Goal: Transaction & Acquisition: Purchase product/service

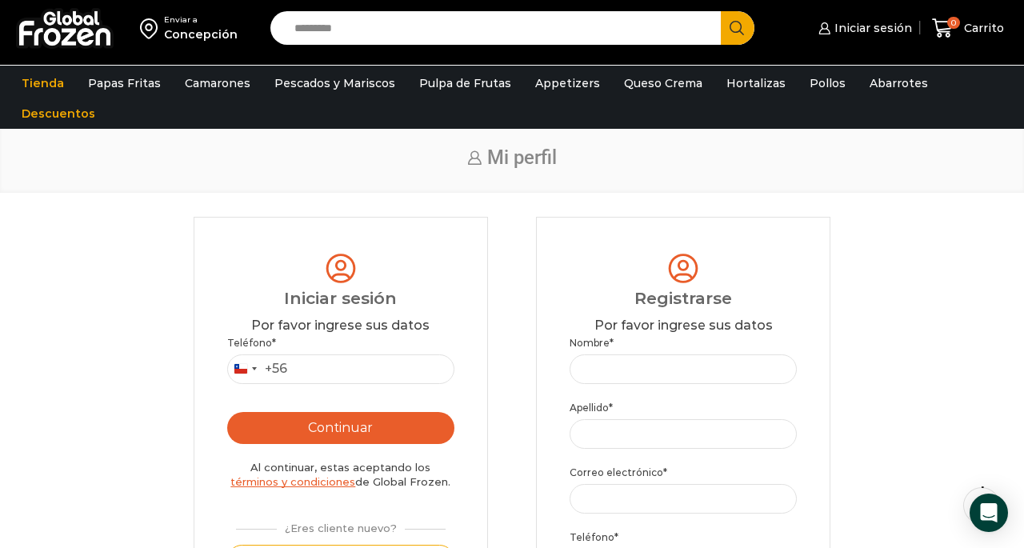
scroll to position [18, 0]
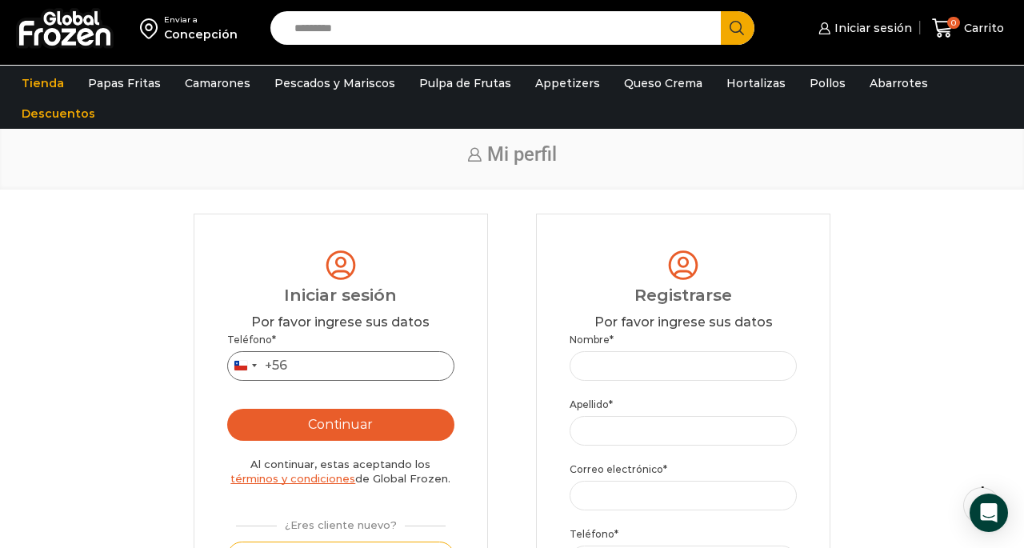
click at [305, 369] on input "Teléfono *" at bounding box center [340, 366] width 227 height 30
type input "*********"
click at [302, 430] on button "Continuar" at bounding box center [340, 425] width 227 height 32
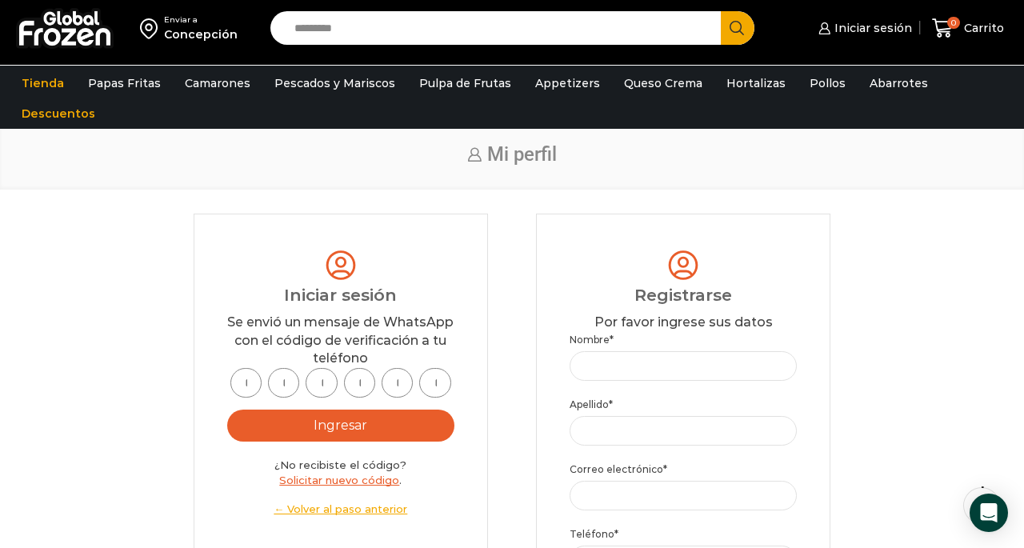
click at [253, 385] on input "text" at bounding box center [245, 383] width 31 height 30
type input "*"
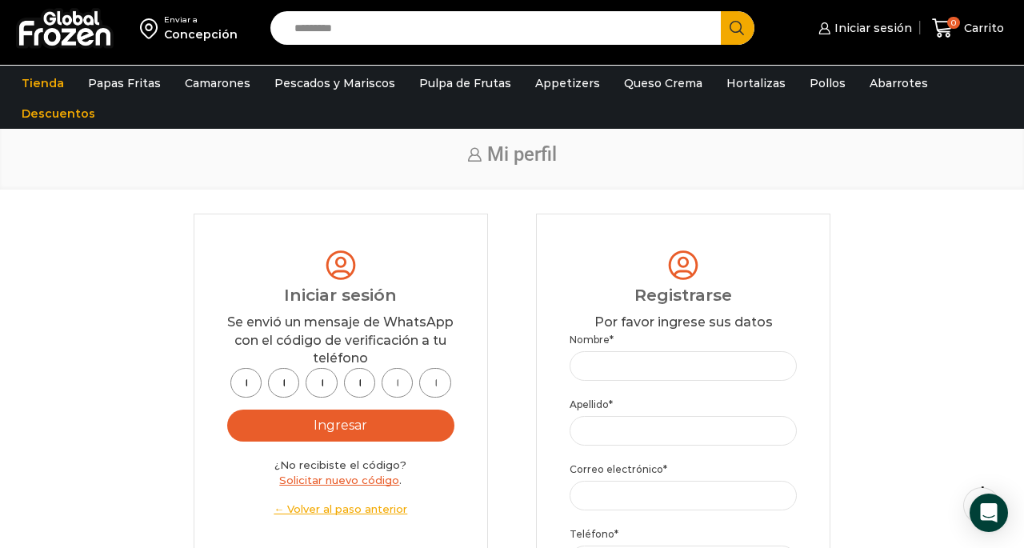
type input "*"
click at [297, 427] on button "Ingresar" at bounding box center [340, 425] width 227 height 32
type input "*"
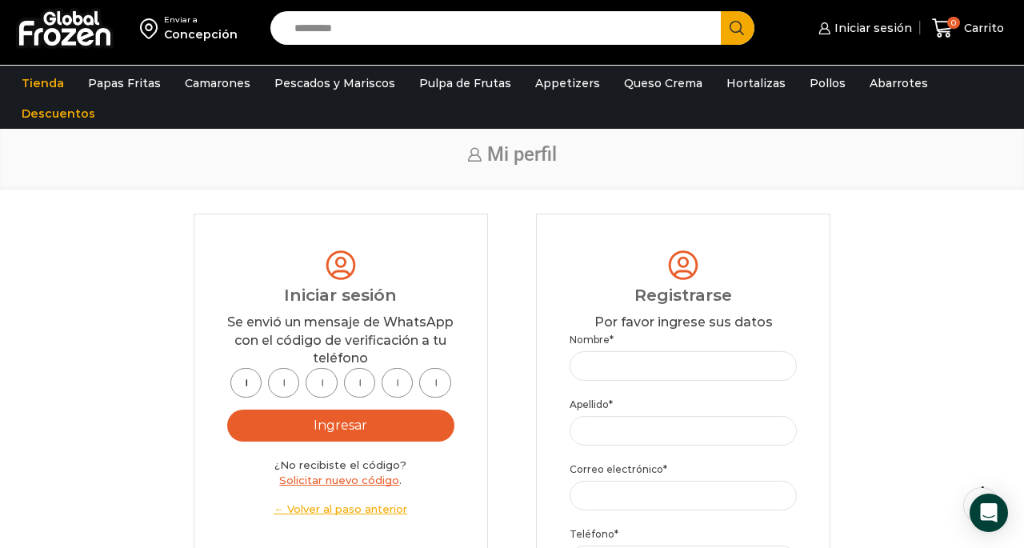
type input "*"
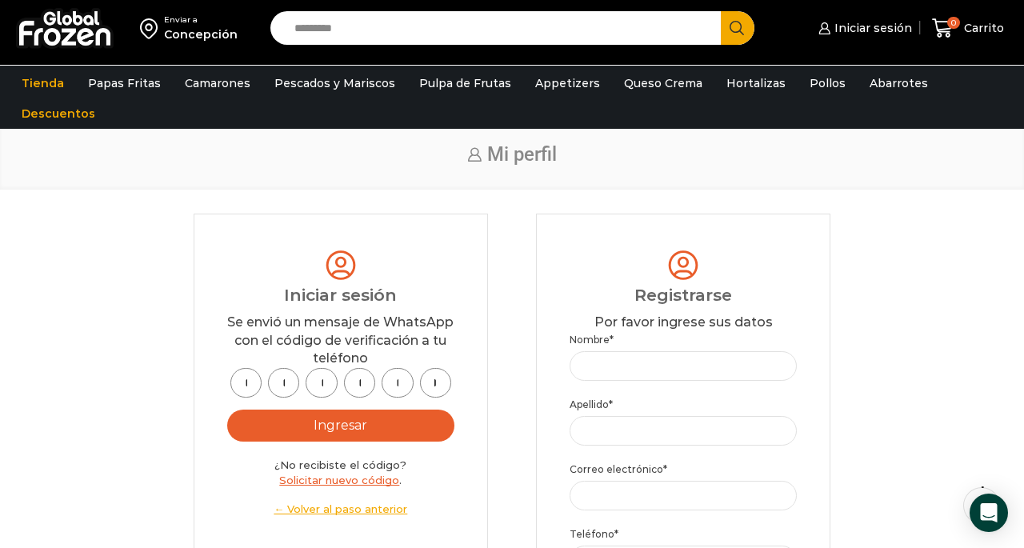
type input "*"
click at [394, 419] on button "Ingresar" at bounding box center [340, 425] width 227 height 32
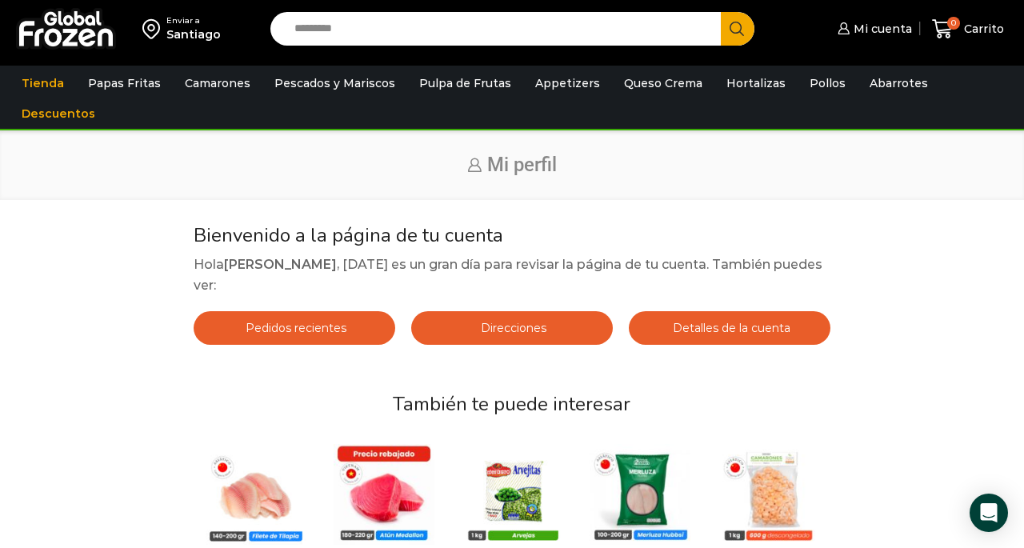
click at [646, 38] on input "Search input" at bounding box center [499, 29] width 426 height 34
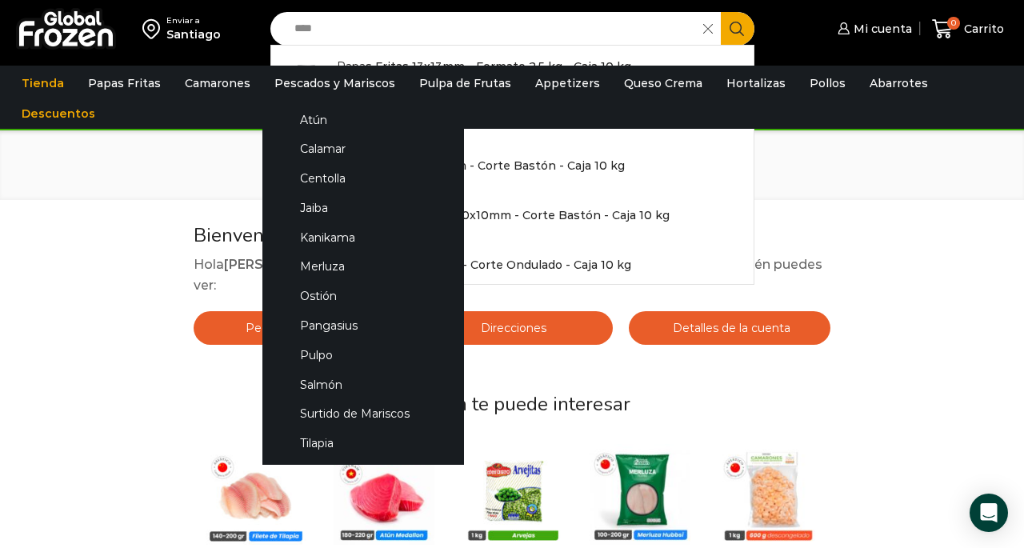
type input "****"
click at [720, 12] on button "Search" at bounding box center [737, 29] width 34 height 34
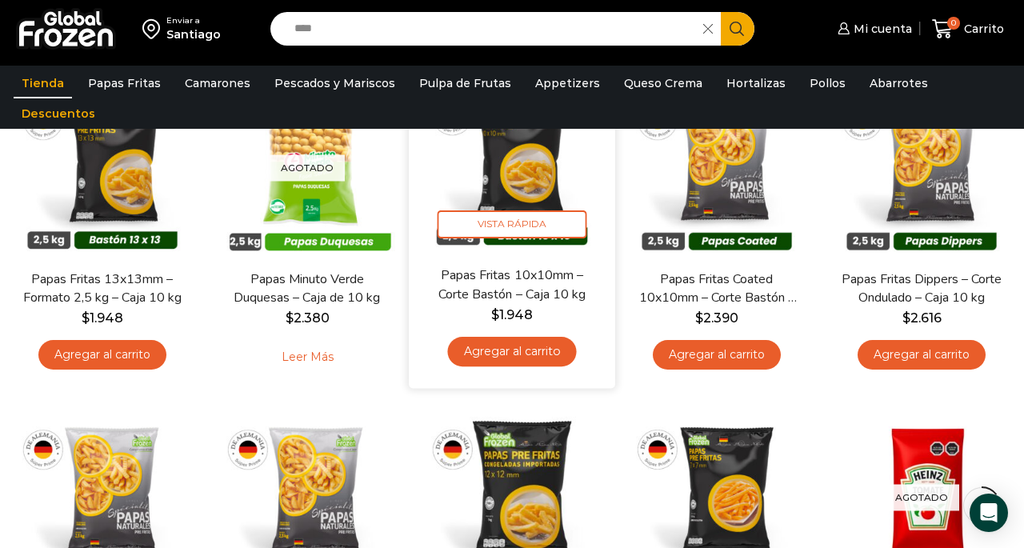
scroll to position [203, 0]
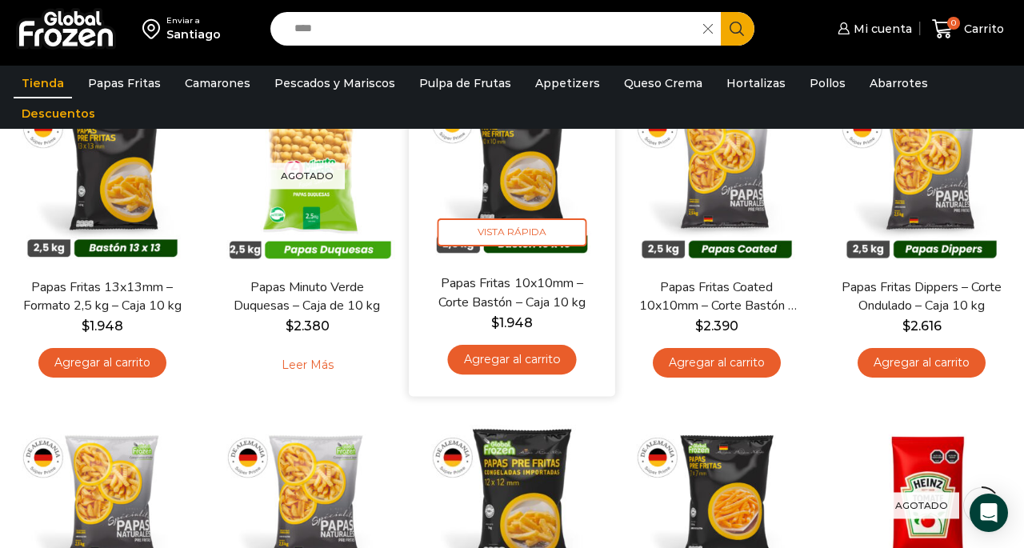
click at [520, 365] on link "Agregar al carrito" at bounding box center [511, 360] width 129 height 30
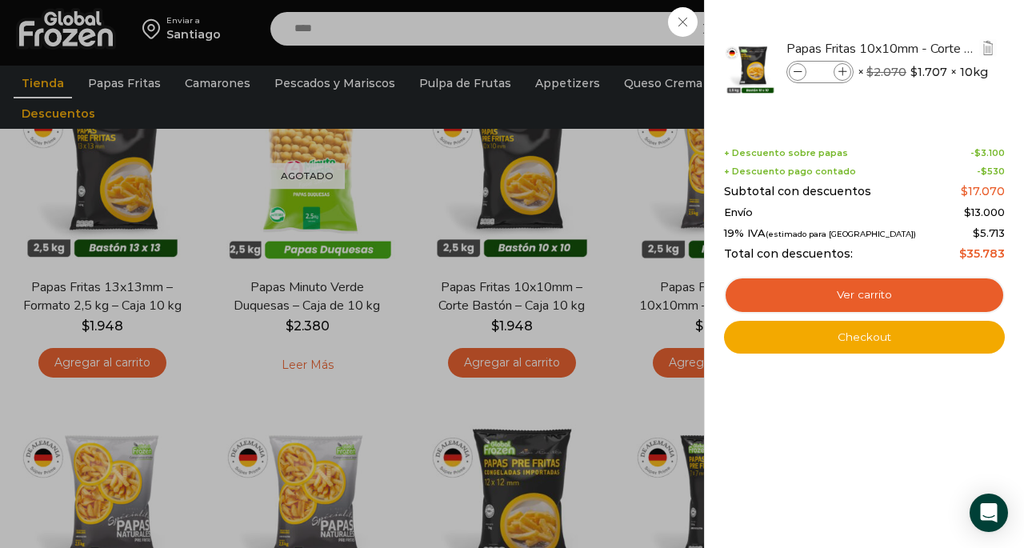
click at [842, 72] on icon at bounding box center [842, 72] width 9 height 9
type input "*"
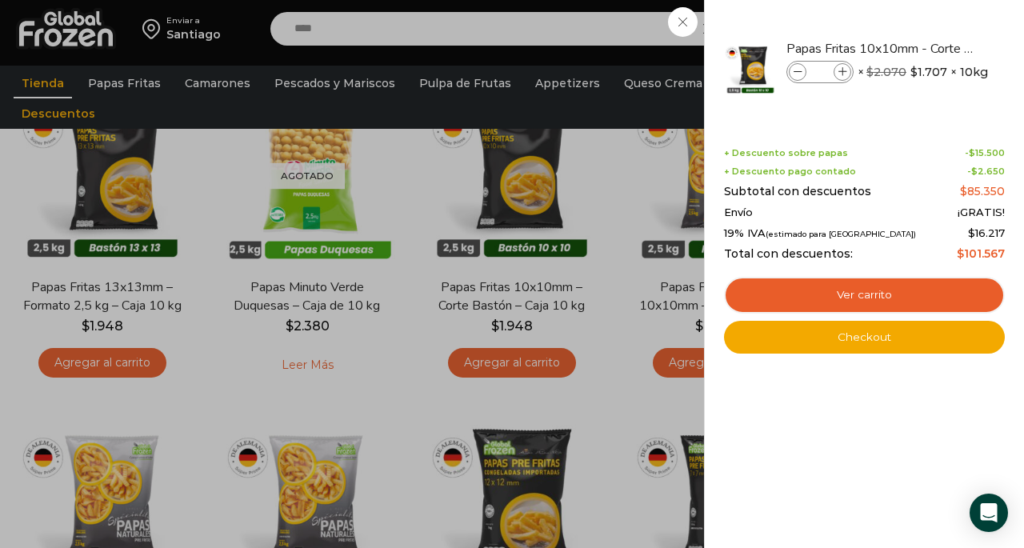
click at [798, 74] on icon at bounding box center [797, 72] width 9 height 9
type input "*"
click at [928, 48] on div "4 Carrito 4 4 Shopping Cart *" at bounding box center [968, 29] width 80 height 38
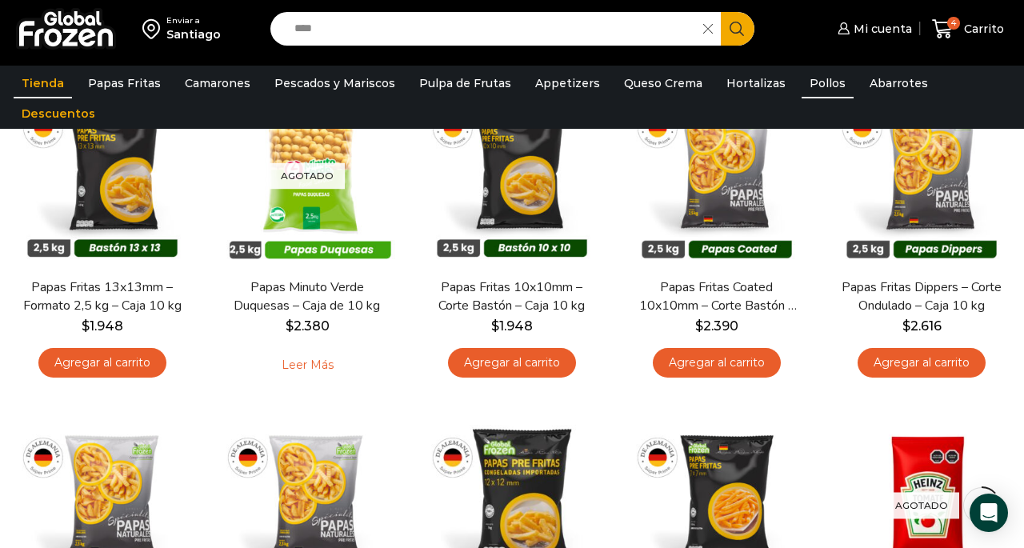
click at [812, 94] on link "Pollos" at bounding box center [827, 83] width 52 height 30
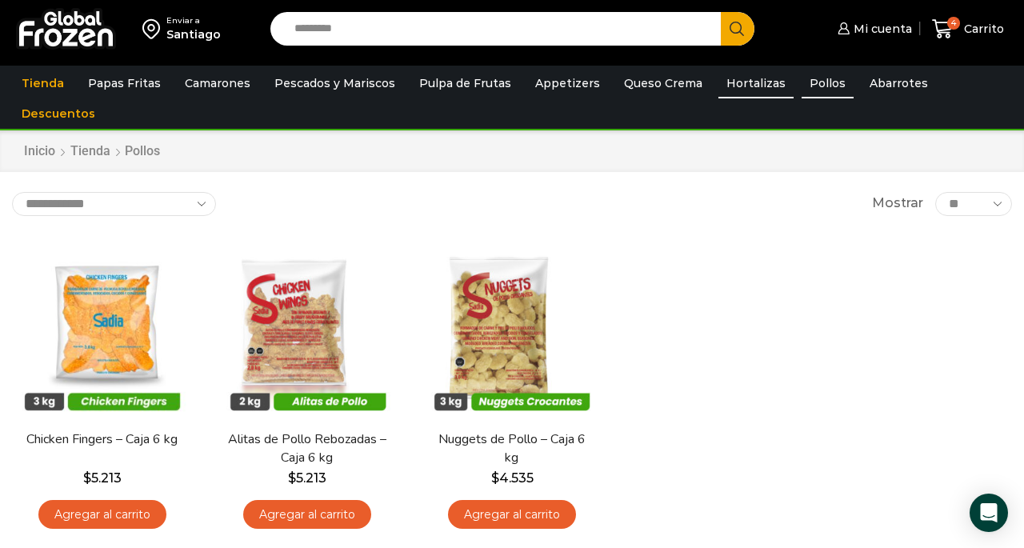
click at [724, 84] on link "Hortalizas" at bounding box center [755, 83] width 75 height 30
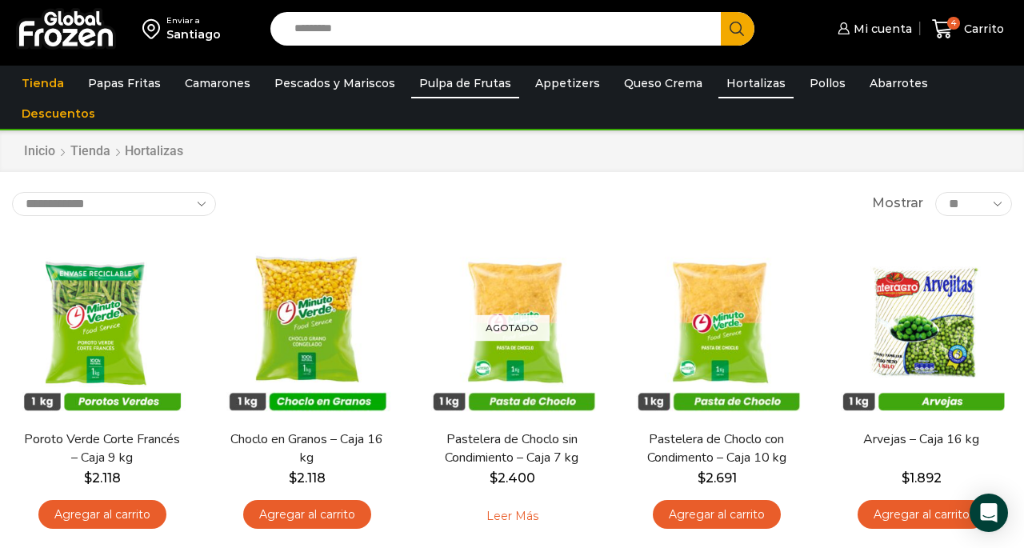
click at [465, 82] on link "Pulpa de Frutas" at bounding box center [465, 83] width 108 height 30
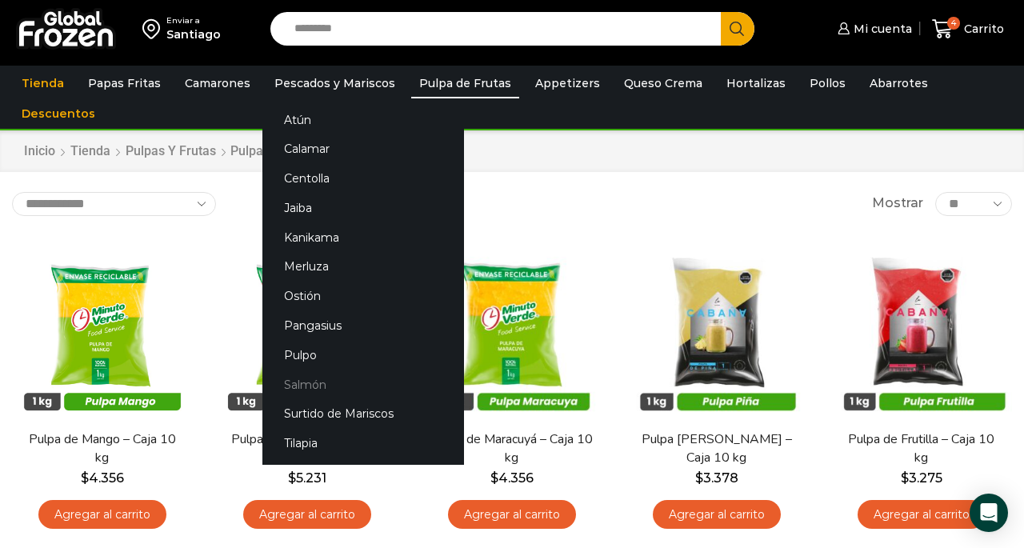
click at [297, 373] on link "Salmón" at bounding box center [363, 384] width 202 height 30
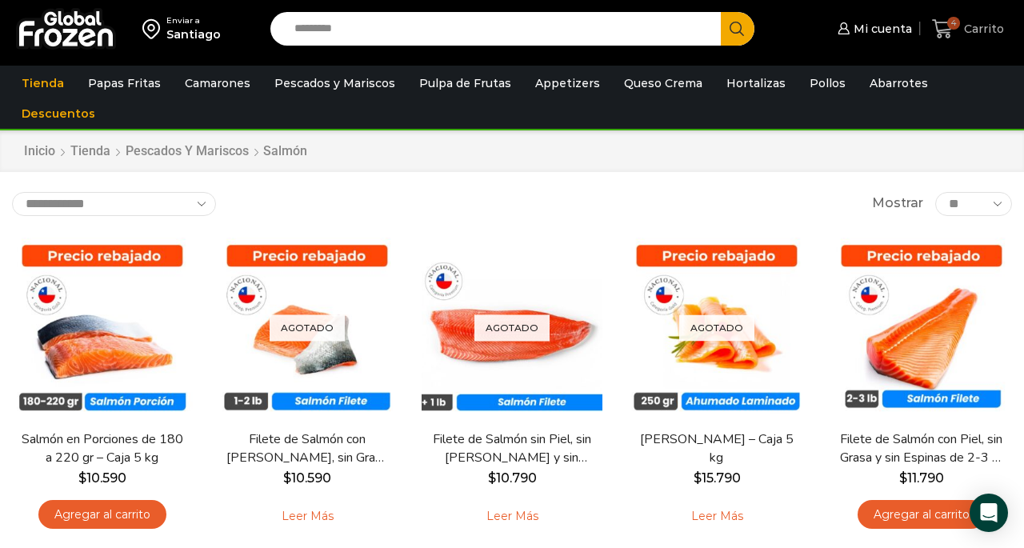
click at [949, 30] on icon at bounding box center [943, 29] width 22 height 22
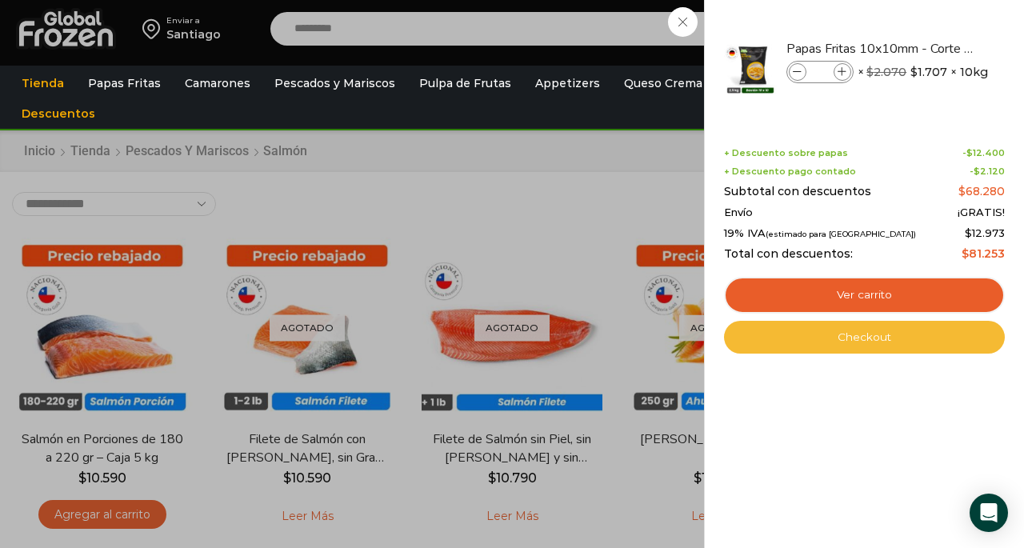
click at [860, 333] on link "Checkout" at bounding box center [864, 338] width 281 height 34
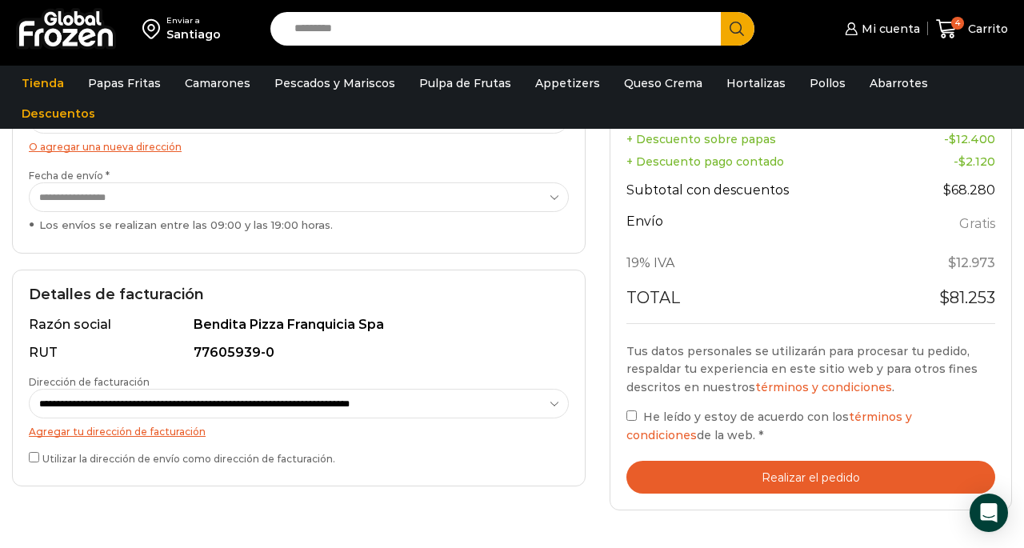
scroll to position [289, 0]
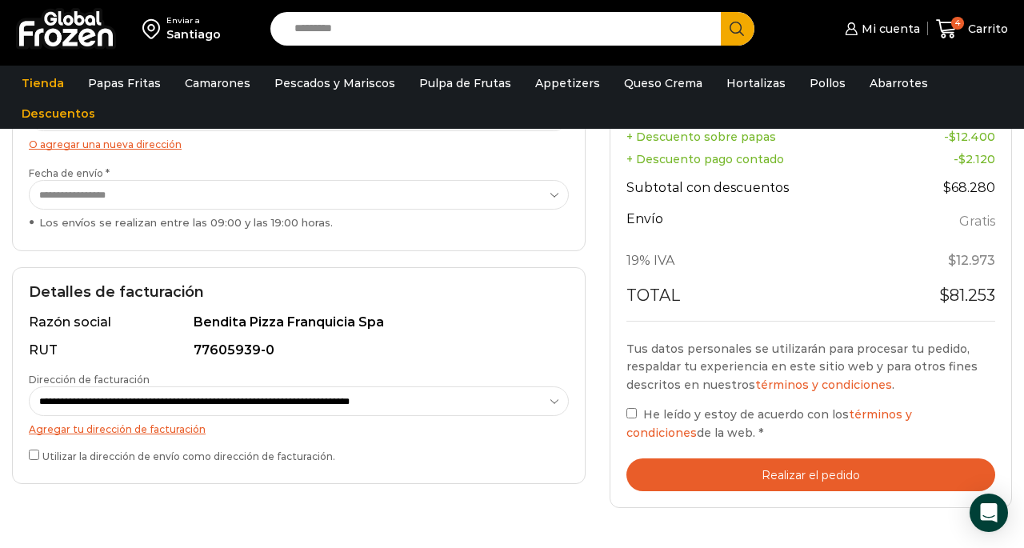
click at [23, 449] on div "**********" at bounding box center [298, 375] width 573 height 217
click at [27, 452] on div "**********" at bounding box center [298, 375] width 573 height 217
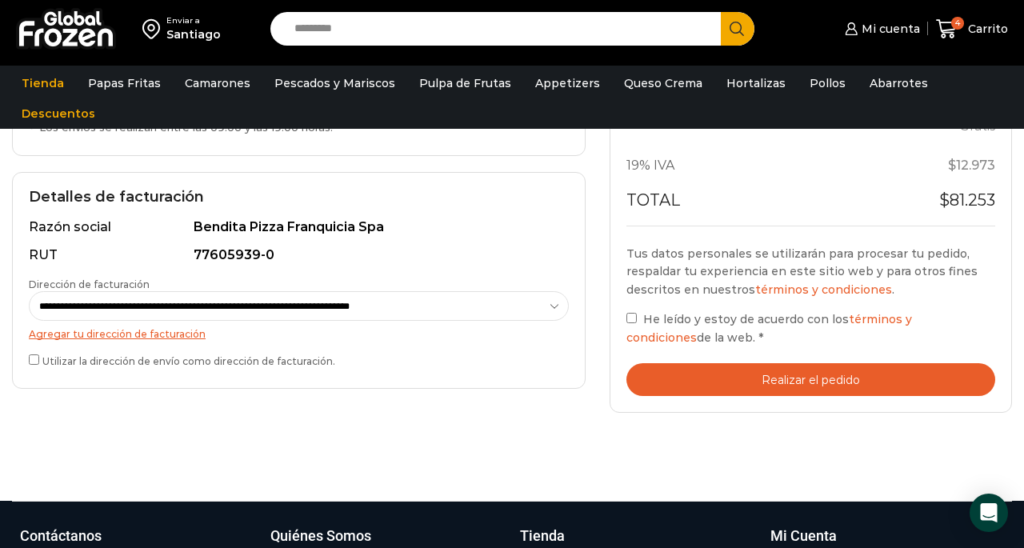
scroll to position [375, 0]
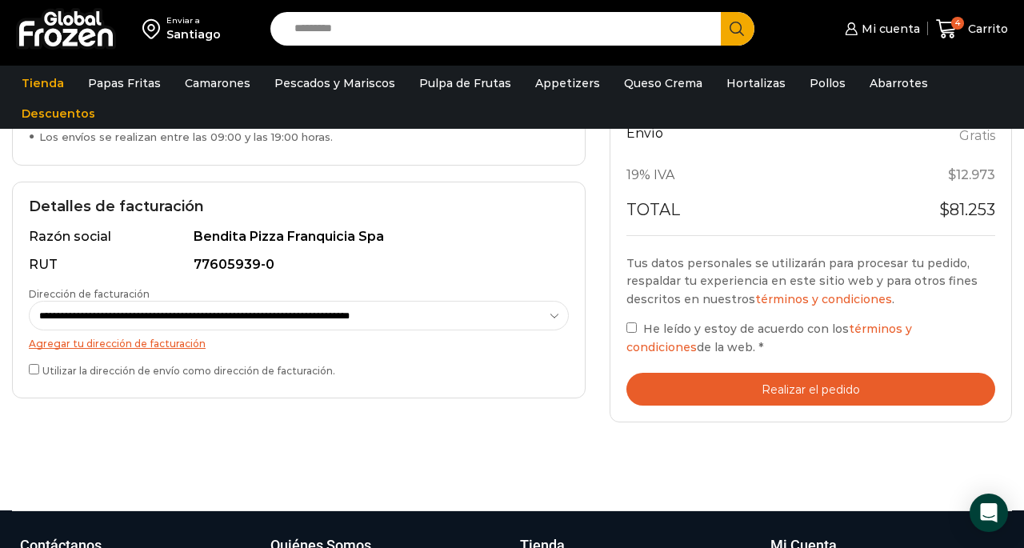
click at [820, 387] on button "Realizar el pedido" at bounding box center [810, 389] width 369 height 33
